Goal: Information Seeking & Learning: Learn about a topic

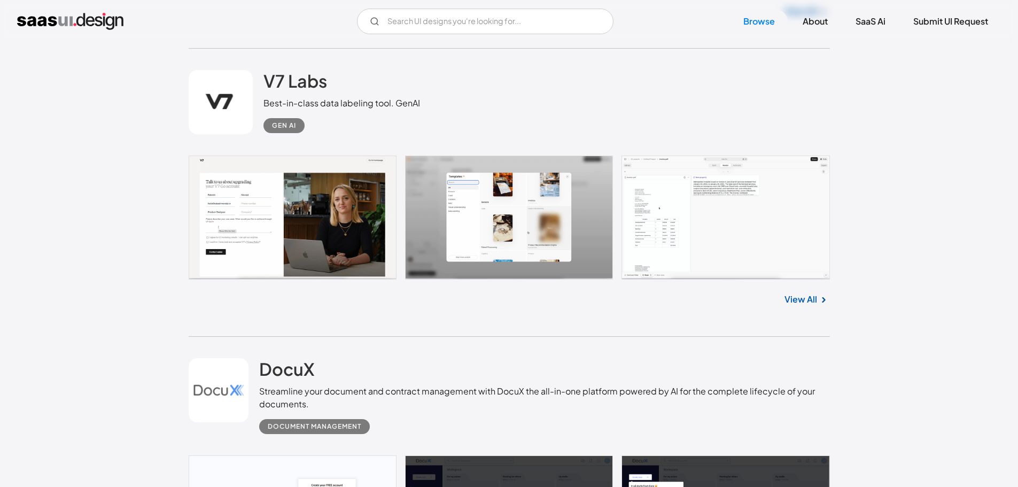
scroll to position [1176, 0]
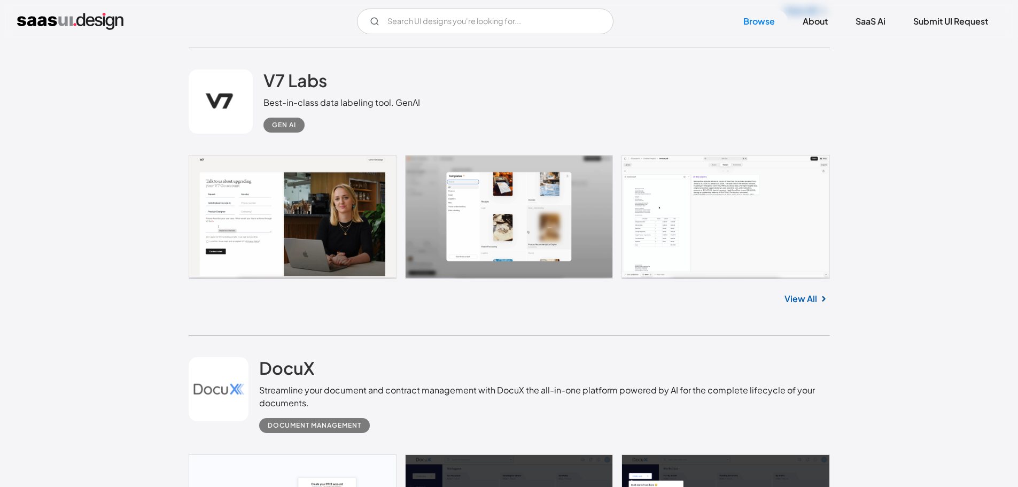
click at [192, 93] on link at bounding box center [221, 101] width 64 height 64
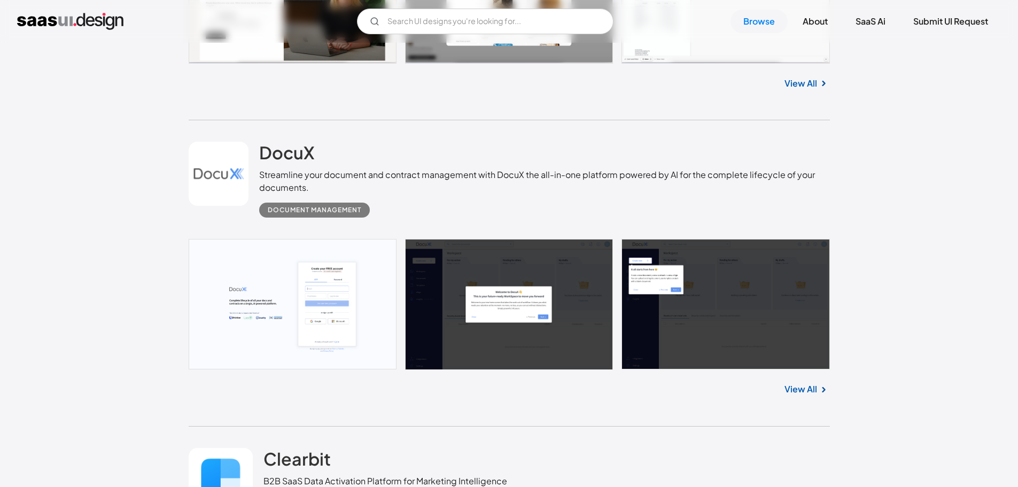
scroll to position [1390, 0]
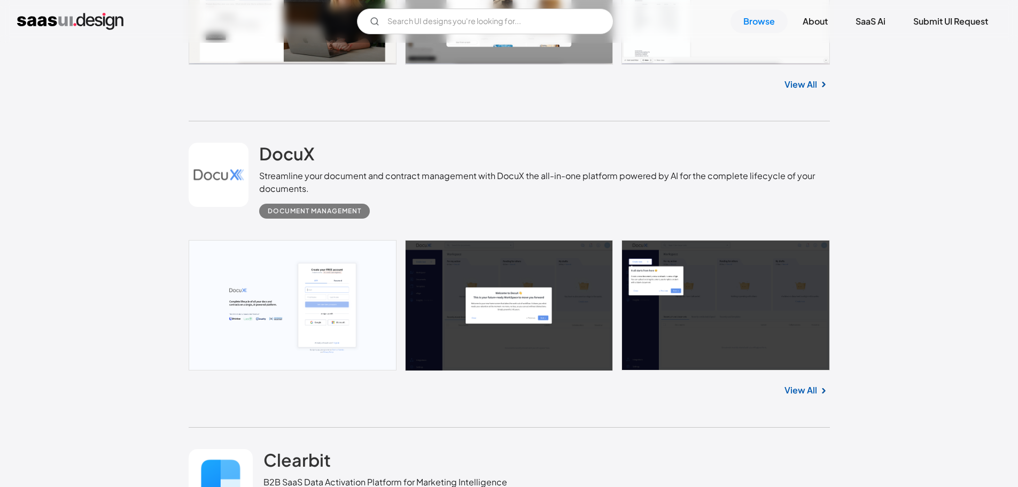
click at [297, 286] on link at bounding box center [509, 305] width 641 height 130
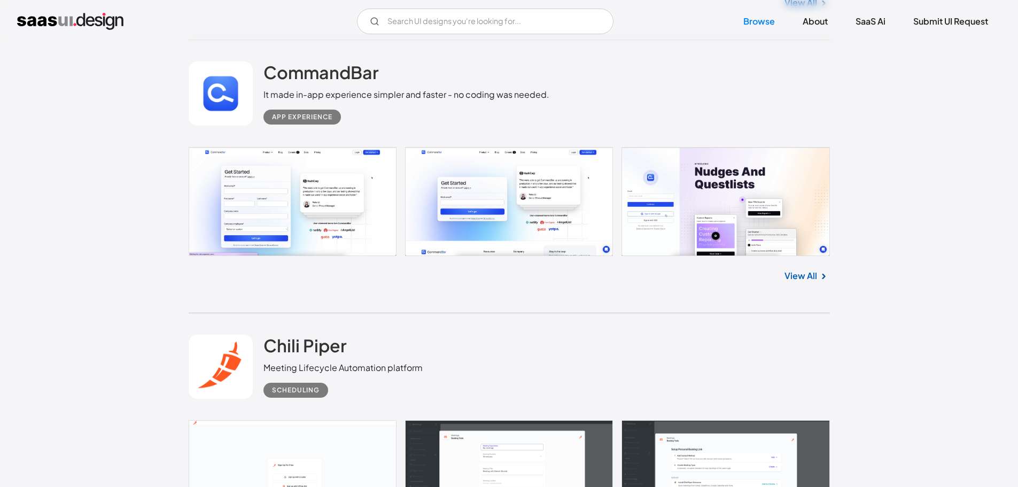
scroll to position [2352, 0]
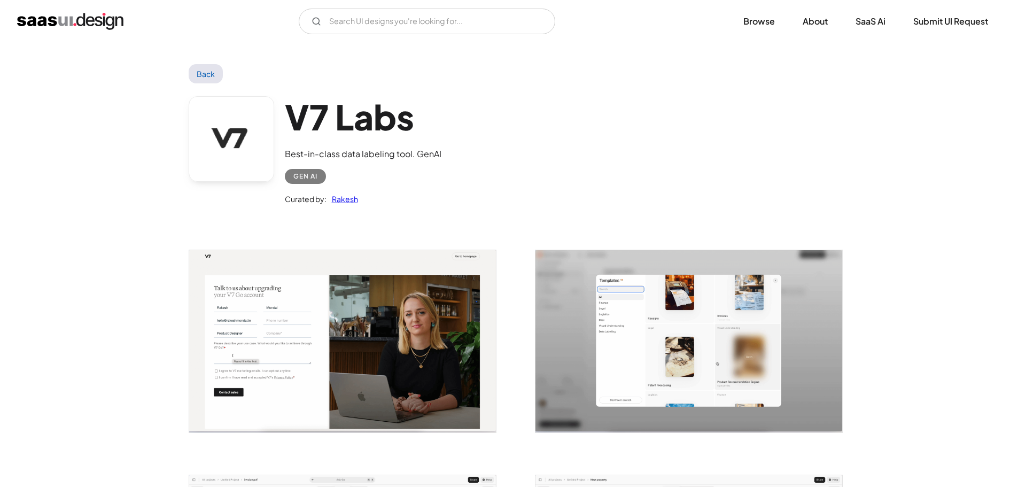
click at [224, 109] on link at bounding box center [232, 139] width 86 height 86
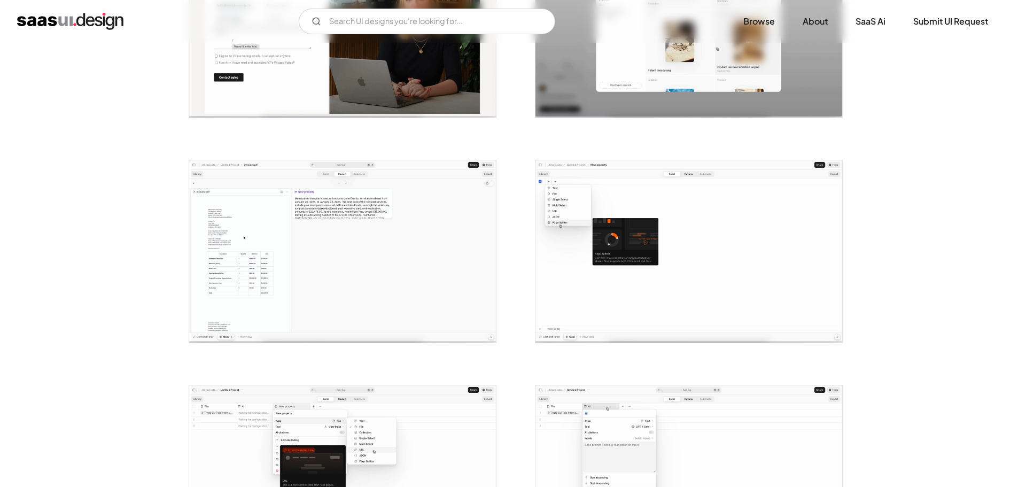
scroll to position [316, 0]
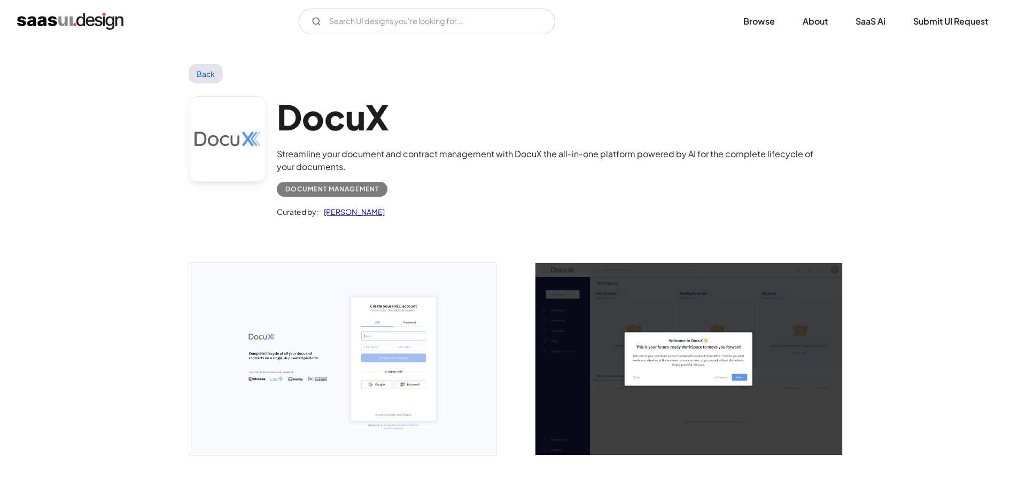
click at [296, 304] on img "open lightbox" at bounding box center [342, 359] width 307 height 192
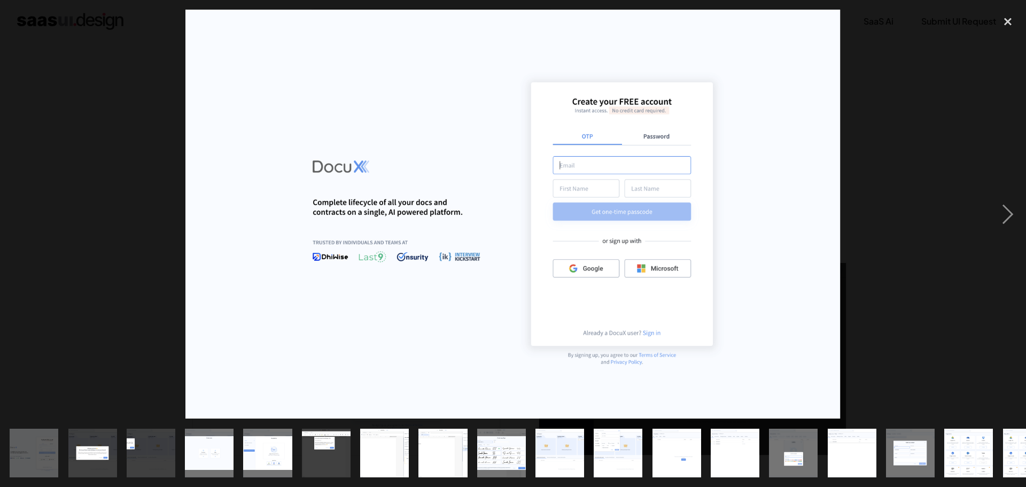
click at [188, 219] on img at bounding box center [512, 214] width 655 height 409
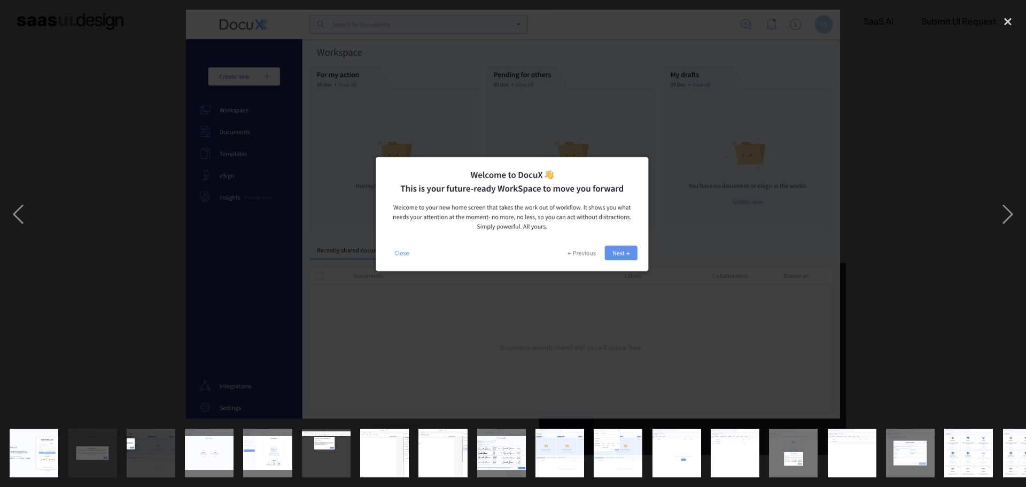
click at [132, 180] on div at bounding box center [513, 214] width 1026 height 409
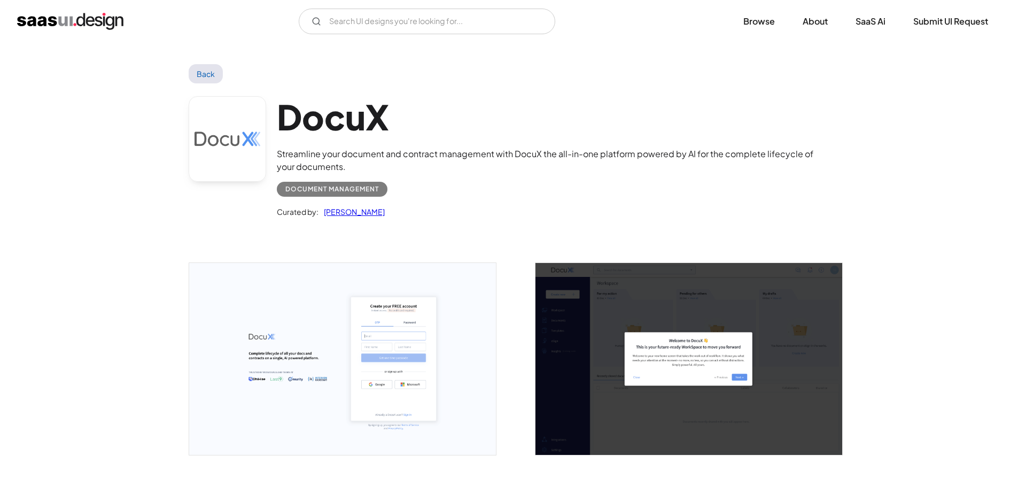
click at [192, 146] on link at bounding box center [228, 139] width 78 height 86
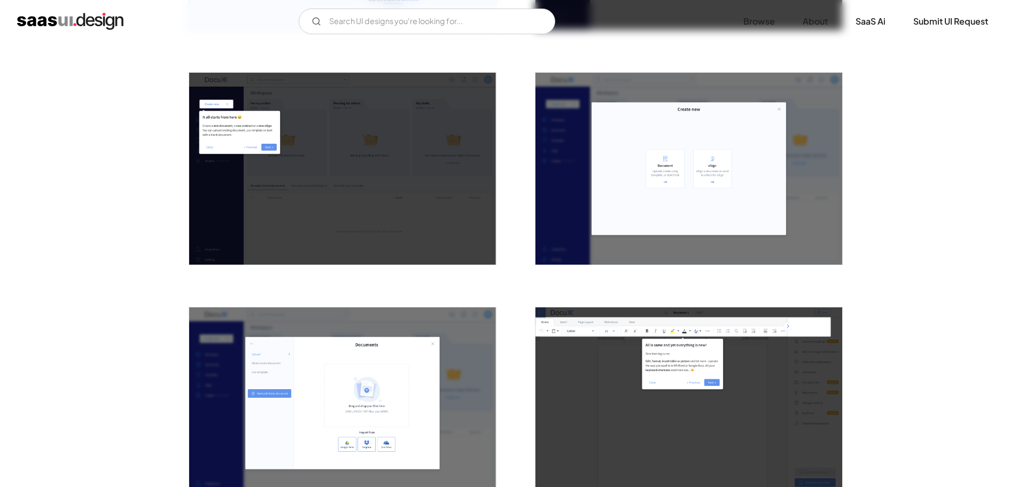
scroll to position [426, 0]
